Goal: Task Accomplishment & Management: Manage account settings

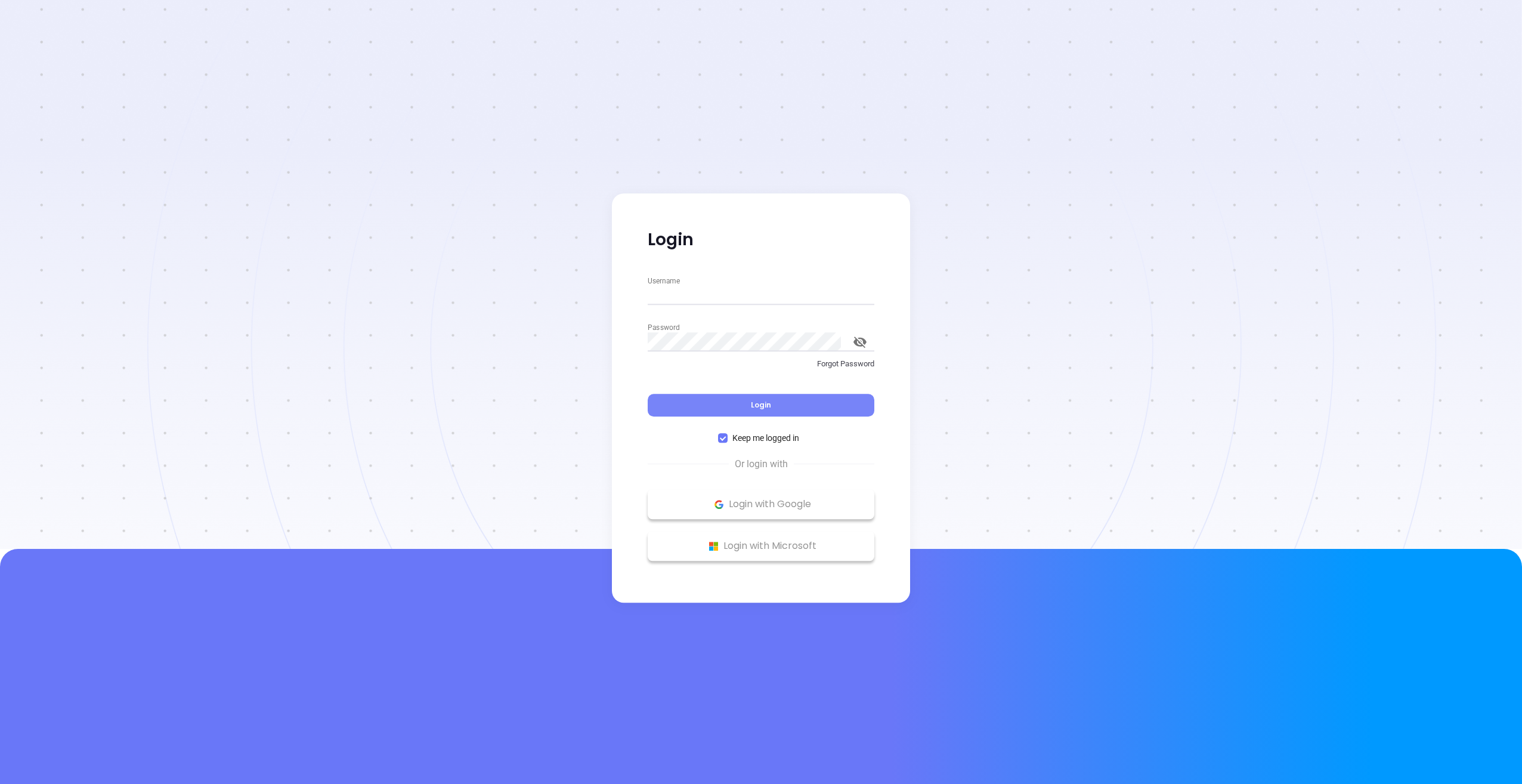
type input "[EMAIL_ADDRESS][DOMAIN_NAME]"
click at [738, 400] on button "Login" at bounding box center [761, 405] width 227 height 23
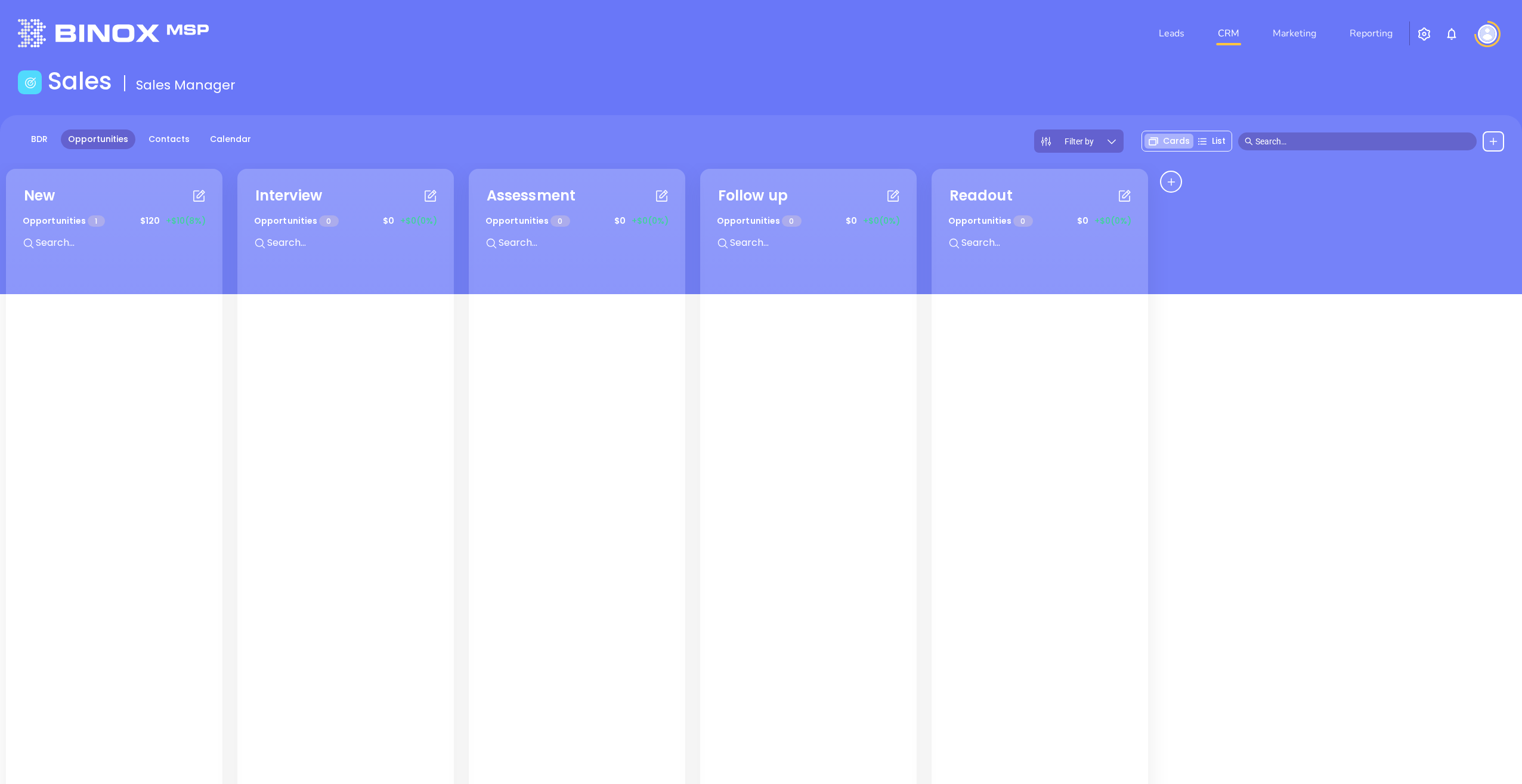
click at [1215, 140] on span "List" at bounding box center [1219, 141] width 14 height 12
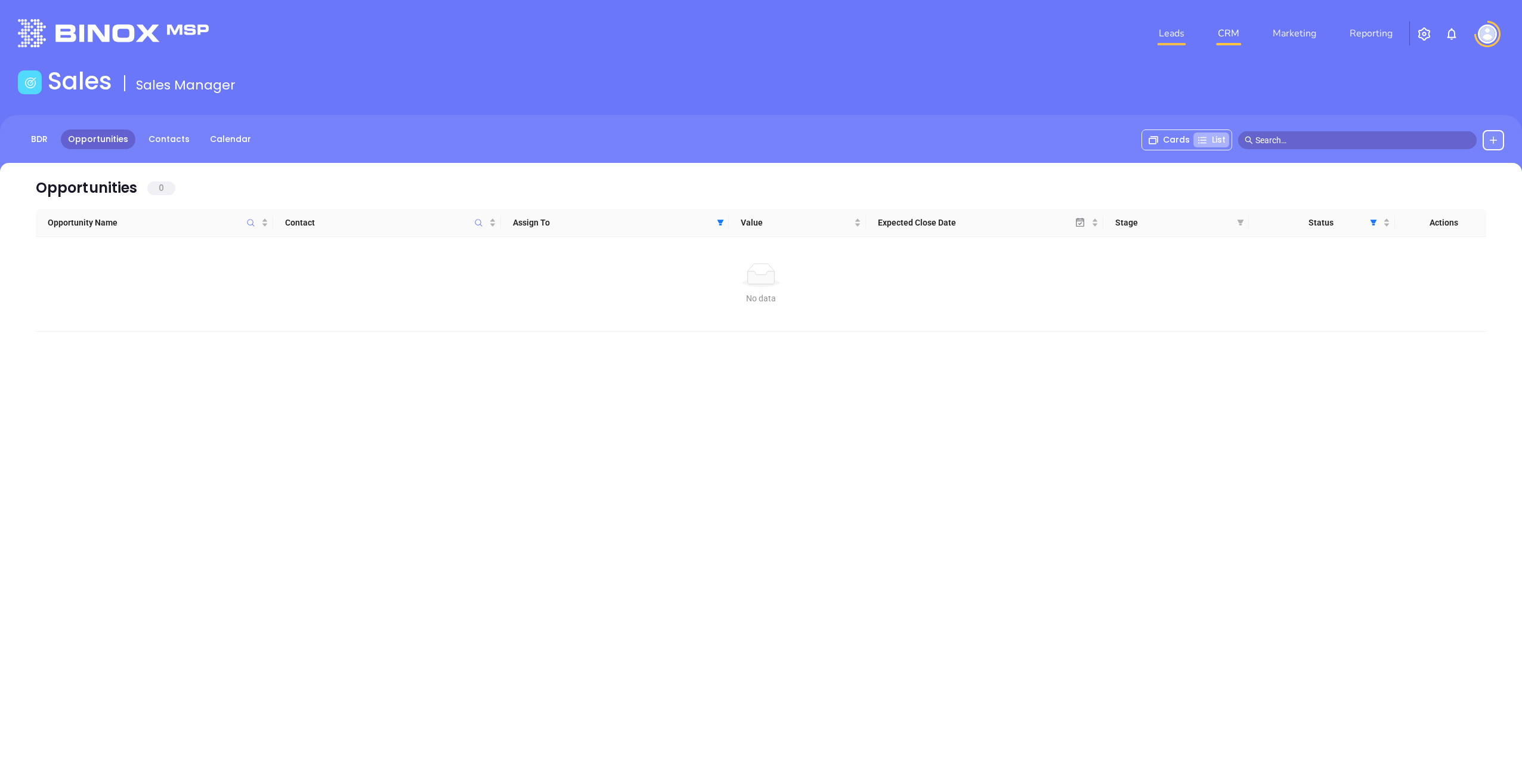
click at [1174, 36] on link "Leads" at bounding box center [1172, 33] width 35 height 24
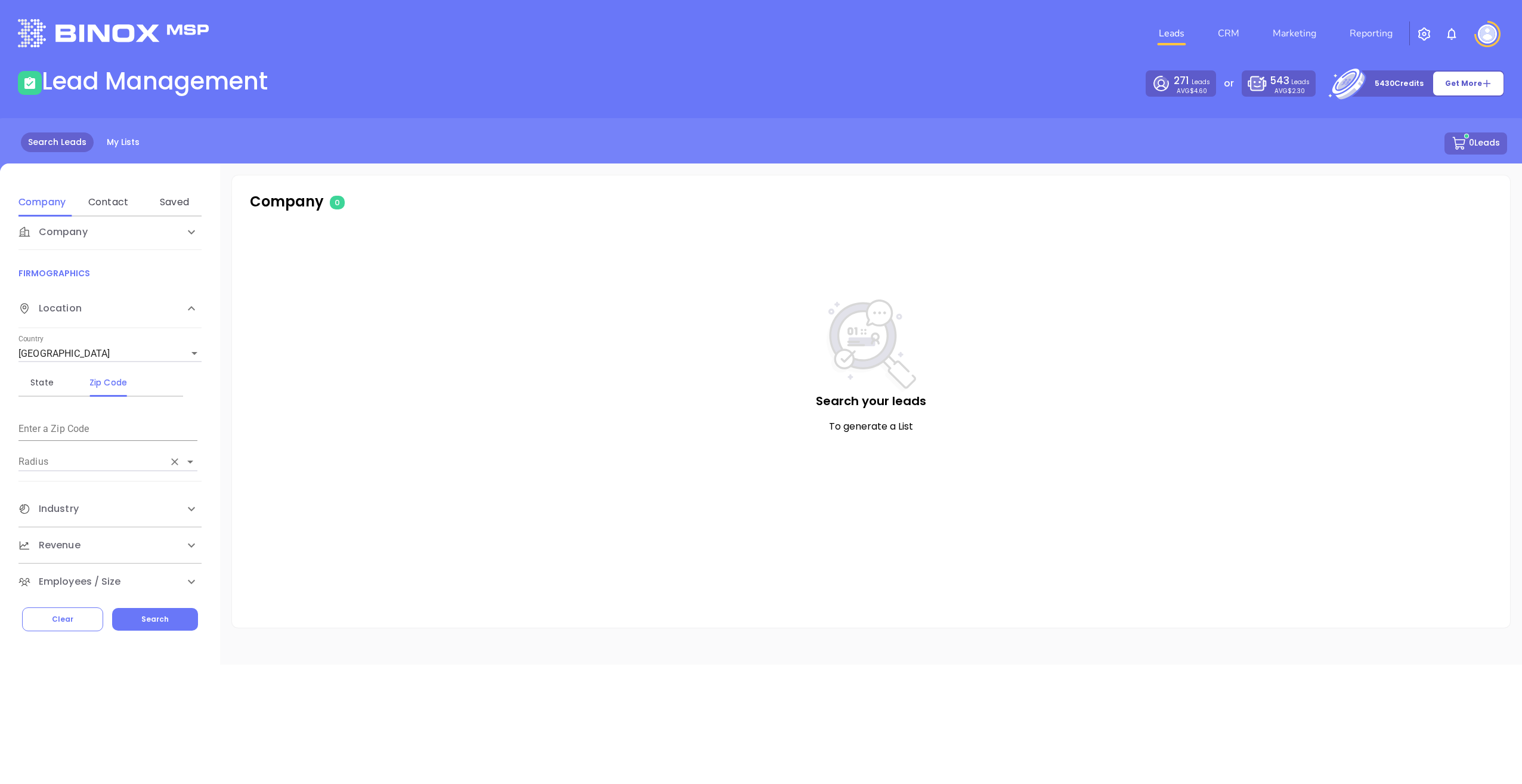
scroll to position [17, 0]
click at [158, 498] on div "Industry" at bounding box center [98, 502] width 159 height 14
click at [1481, 141] on button "0 Leads" at bounding box center [1477, 143] width 63 height 22
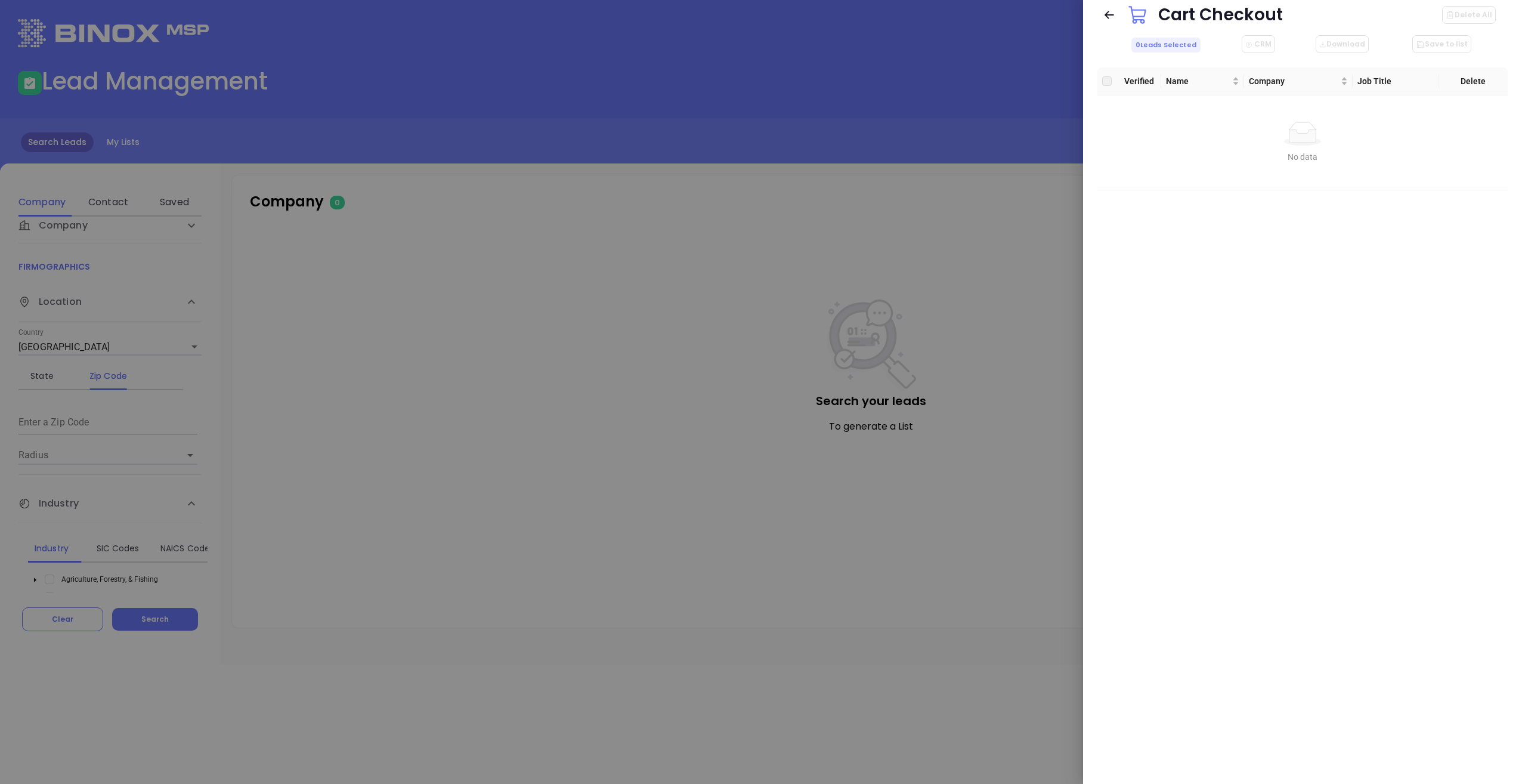
click at [997, 123] on div at bounding box center [761, 392] width 1522 height 784
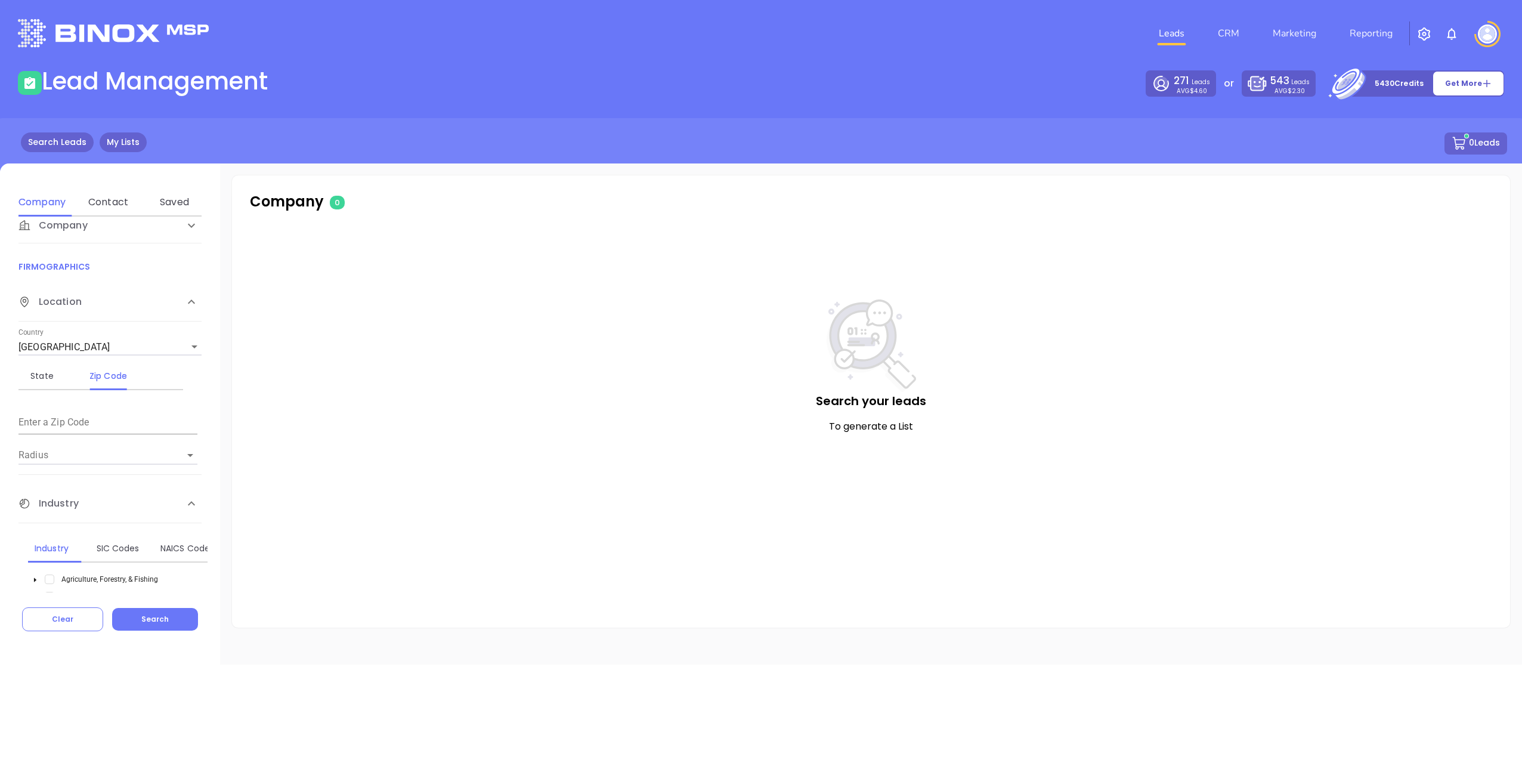
click at [131, 146] on link "My Lists" at bounding box center [123, 142] width 47 height 20
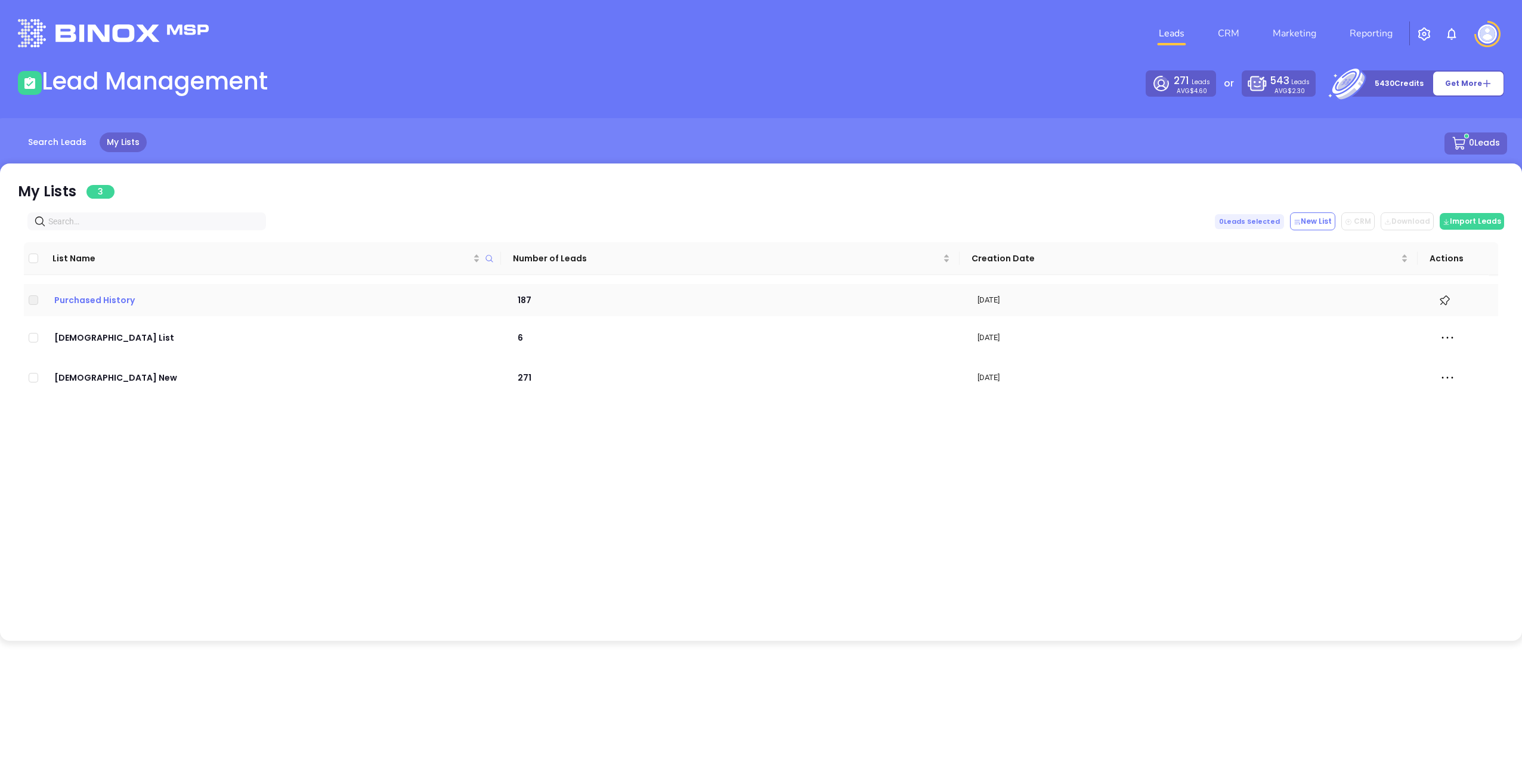
click at [118, 305] on p "Purchased History" at bounding box center [273, 299] width 442 height 13
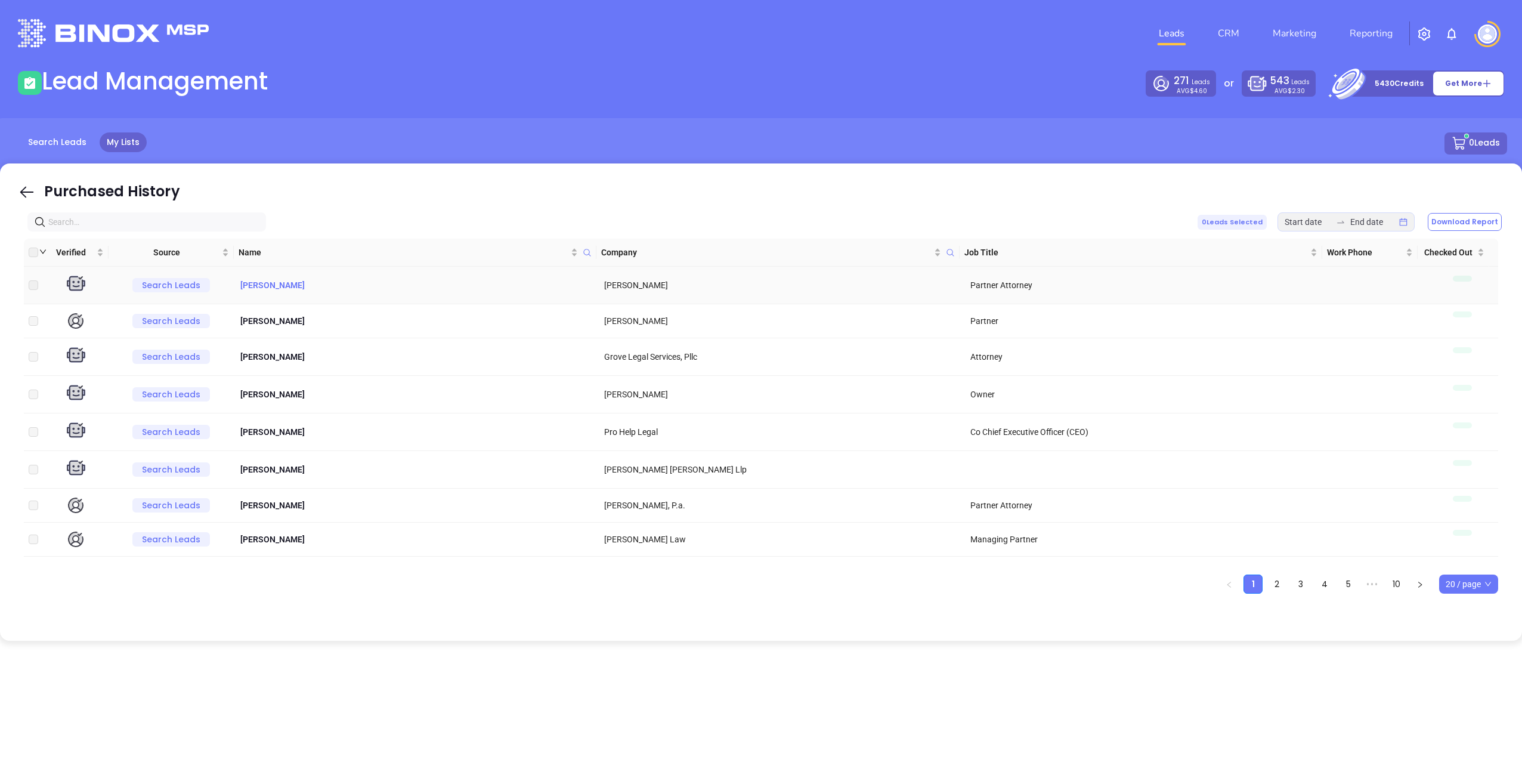
click at [254, 288] on p "[PERSON_NAME]" at bounding box center [417, 285] width 356 height 13
click at [273, 288] on p "[PERSON_NAME]" at bounding box center [417, 285] width 356 height 13
click at [1463, 221] on button "Download Report" at bounding box center [1465, 222] width 74 height 17
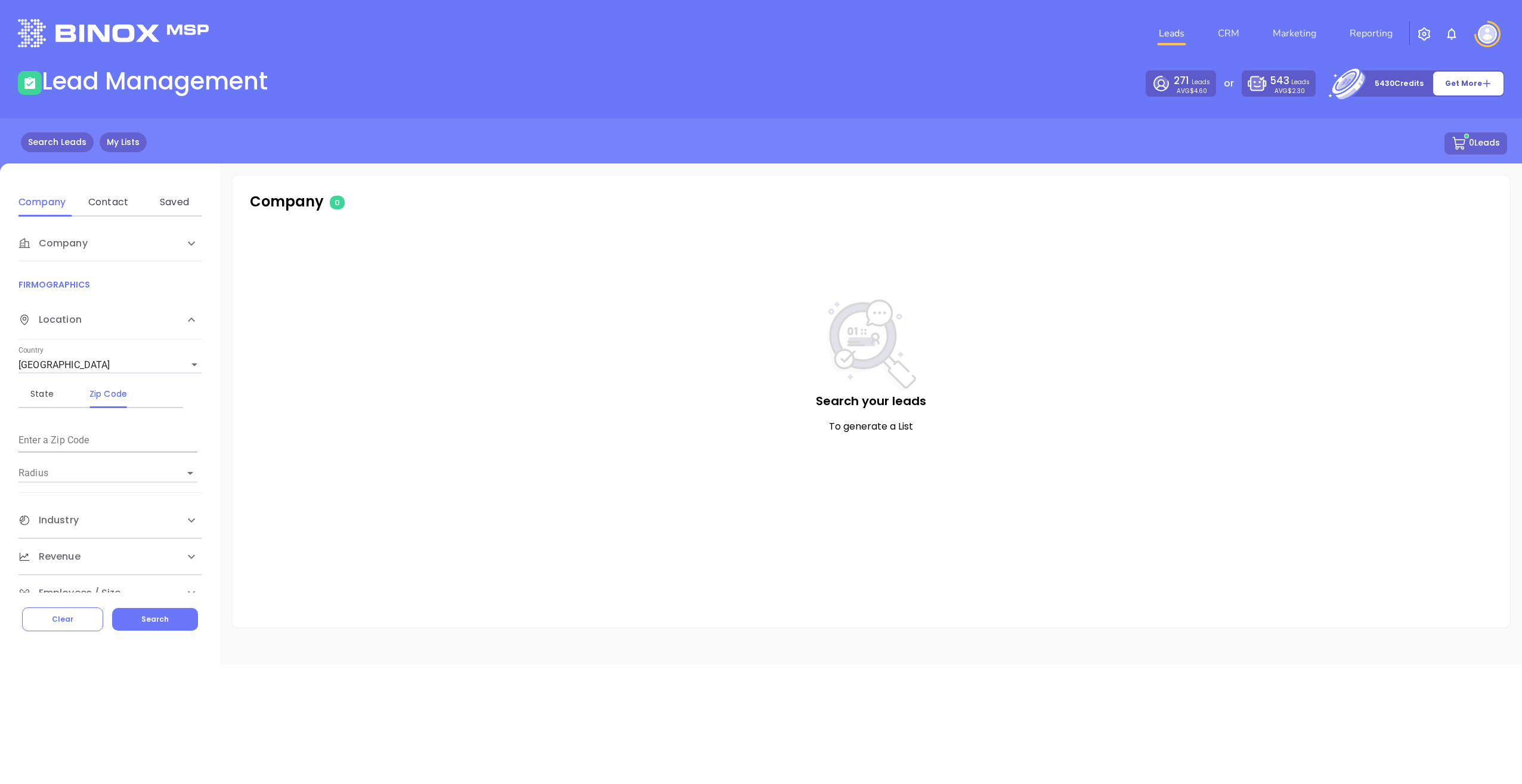
click at [126, 139] on link "My Lists" at bounding box center [123, 142] width 47 height 20
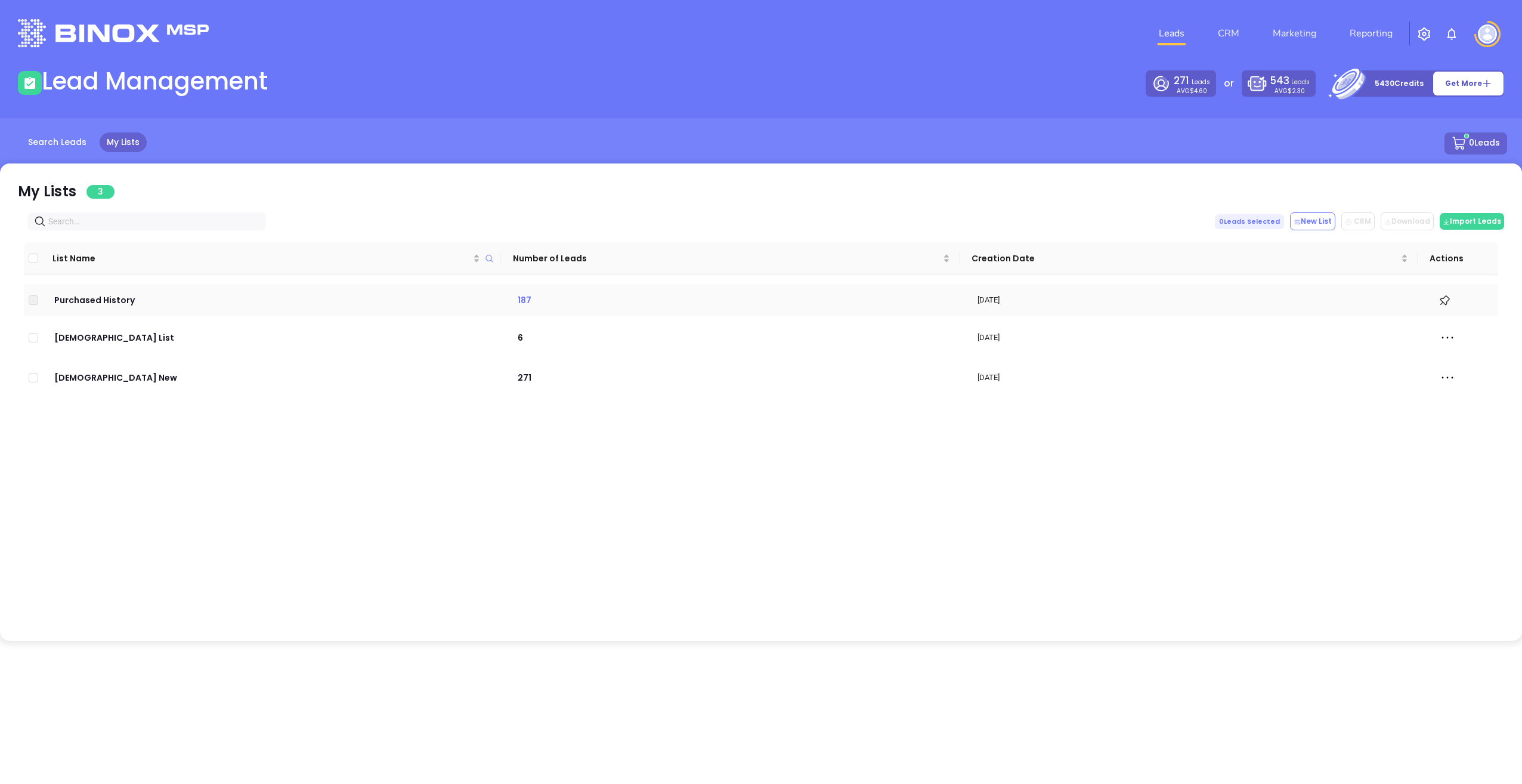
click at [527, 299] on p "187" at bounding box center [736, 299] width 440 height 13
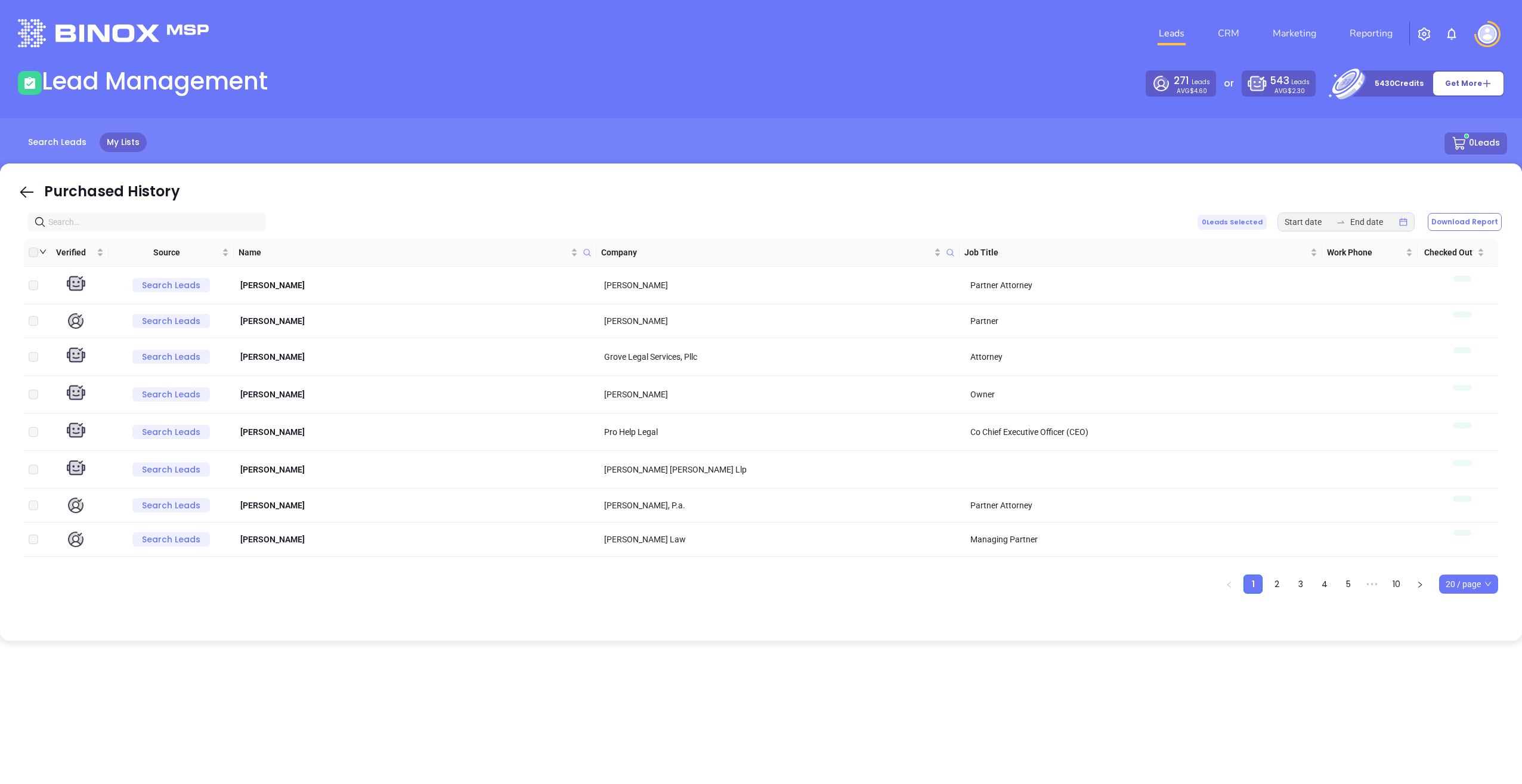
click at [1484, 585] on span "20 / page" at bounding box center [1469, 584] width 46 height 17
click at [1469, 562] on div "500 / page" at bounding box center [1469, 560] width 40 height 13
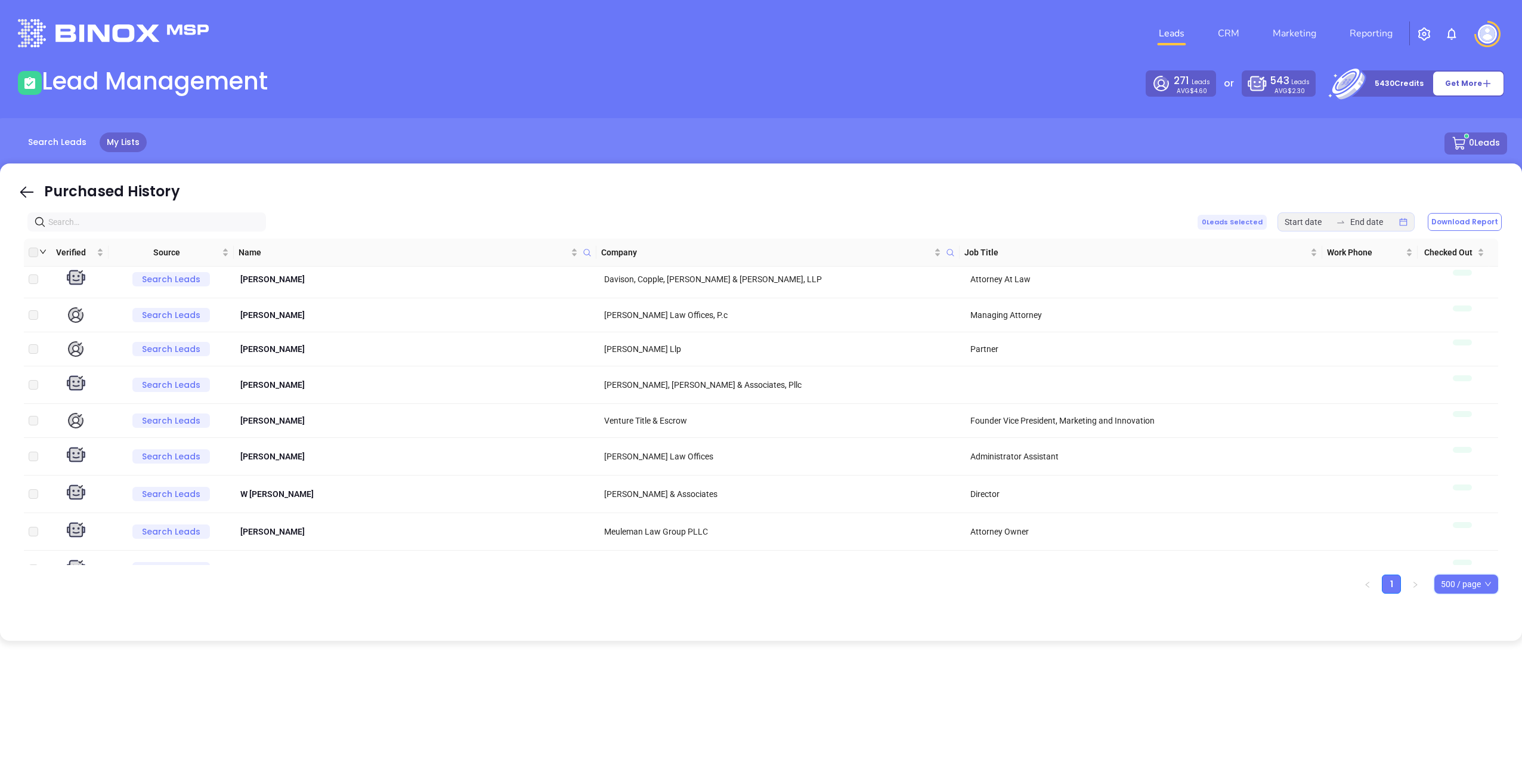
scroll to position [6487, 0]
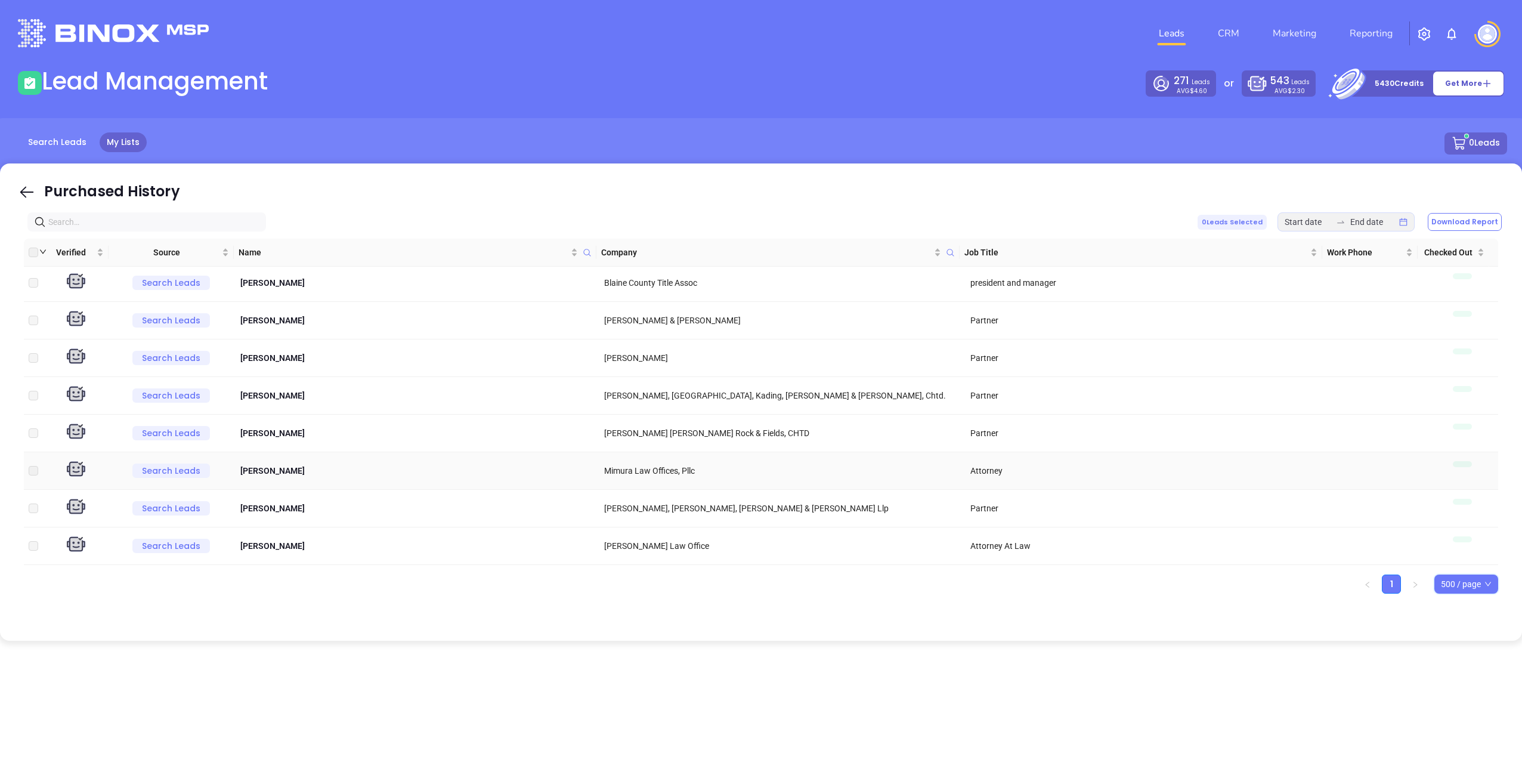
click at [615, 466] on span "Mimura Law Offices, Pllc" at bounding box center [650, 471] width 91 height 10
click at [271, 464] on p "[PERSON_NAME]" at bounding box center [417, 471] width 356 height 13
click at [266, 464] on p "[PERSON_NAME]" at bounding box center [417, 471] width 356 height 13
click at [281, 313] on p "[PERSON_NAME]" at bounding box center [417, 320] width 356 height 13
